Goal: Find specific page/section: Find specific page/section

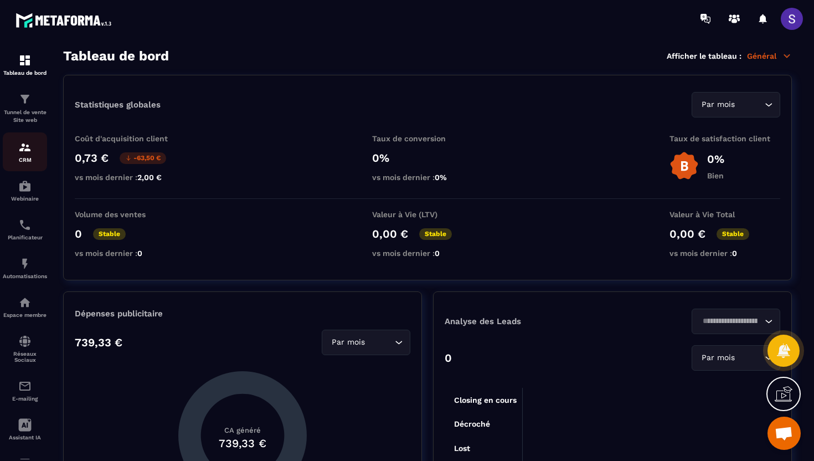
click at [32, 157] on p "CRM" at bounding box center [25, 160] width 44 height 6
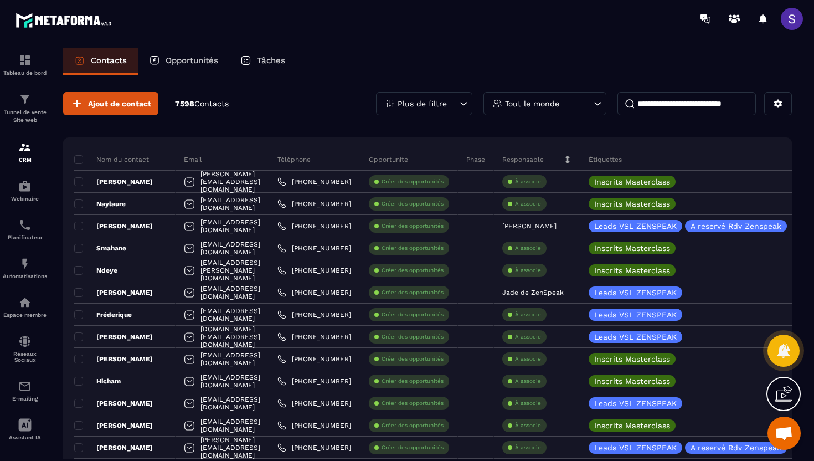
click at [445, 108] on div "Plus de filtre" at bounding box center [424, 103] width 96 height 23
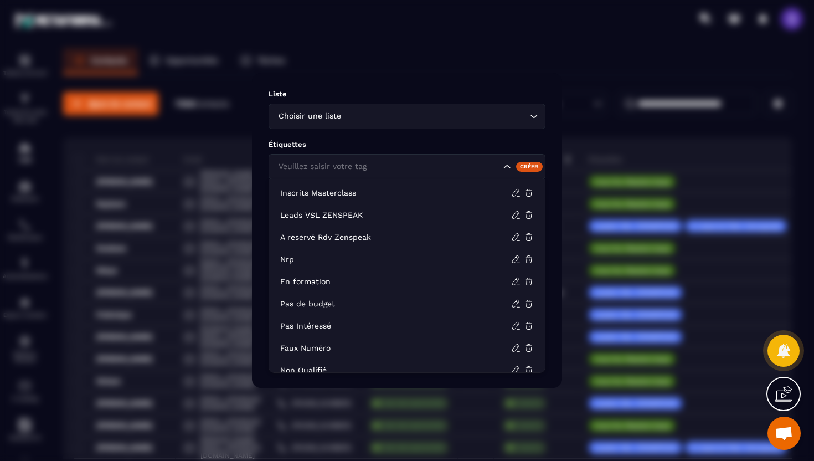
click at [434, 162] on input "Search for option" at bounding box center [388, 167] width 225 height 12
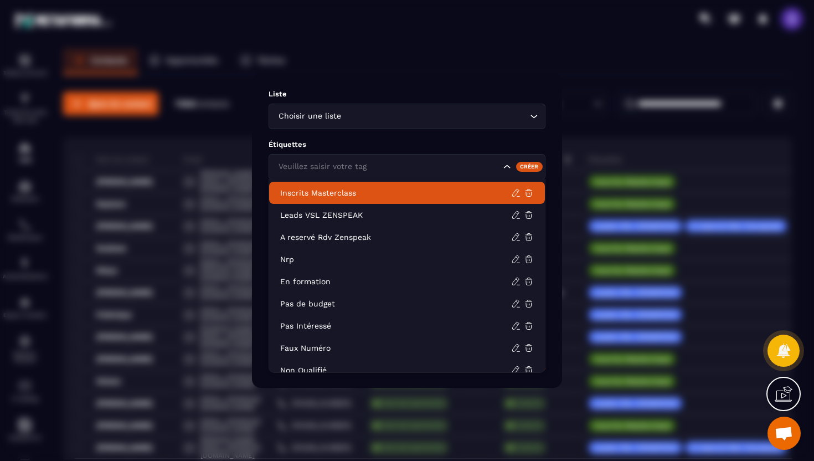
click at [410, 186] on li "Inscrits Masterclass" at bounding box center [407, 193] width 276 height 22
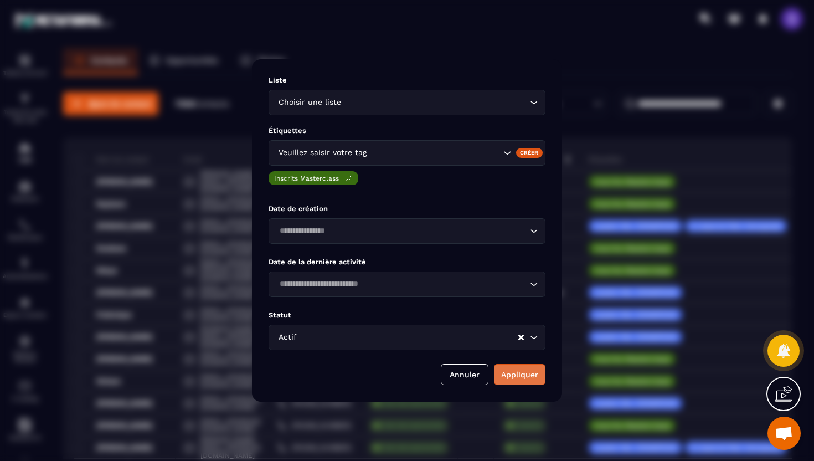
click at [518, 369] on button "Appliquer" at bounding box center [519, 374] width 51 height 21
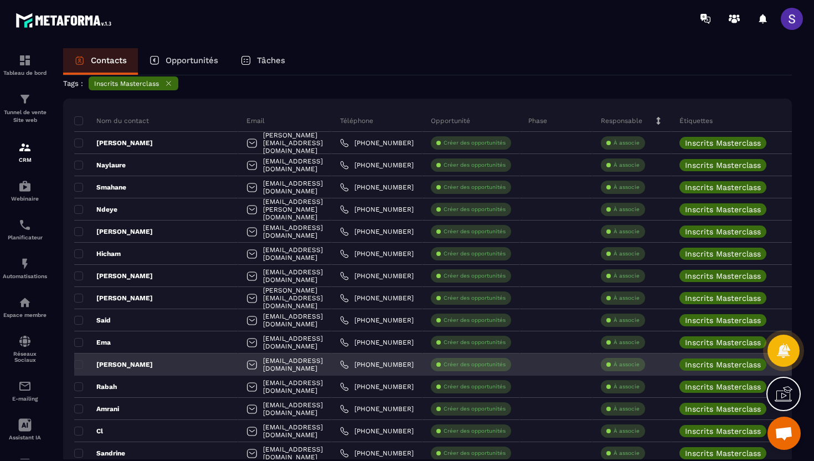
scroll to position [64, 0]
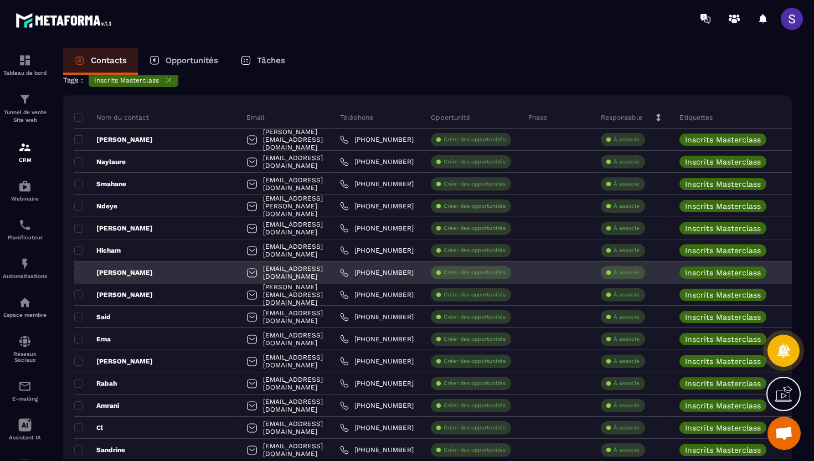
click at [107, 269] on p "[PERSON_NAME]" at bounding box center [113, 272] width 79 height 9
